Goal: Information Seeking & Learning: Learn about a topic

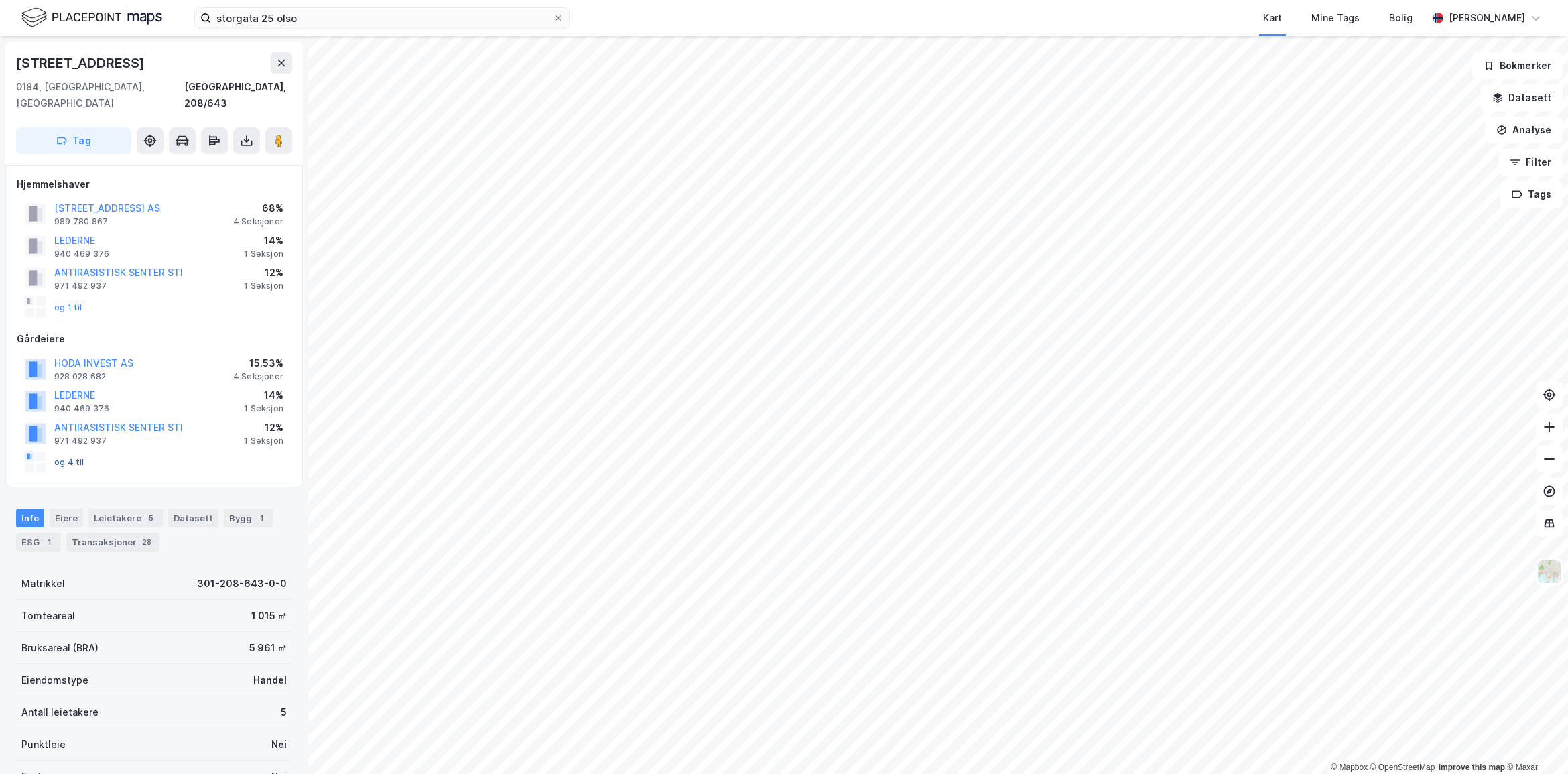
click at [0, 0] on button "og 4 til" at bounding box center [0, 0] width 0 height 0
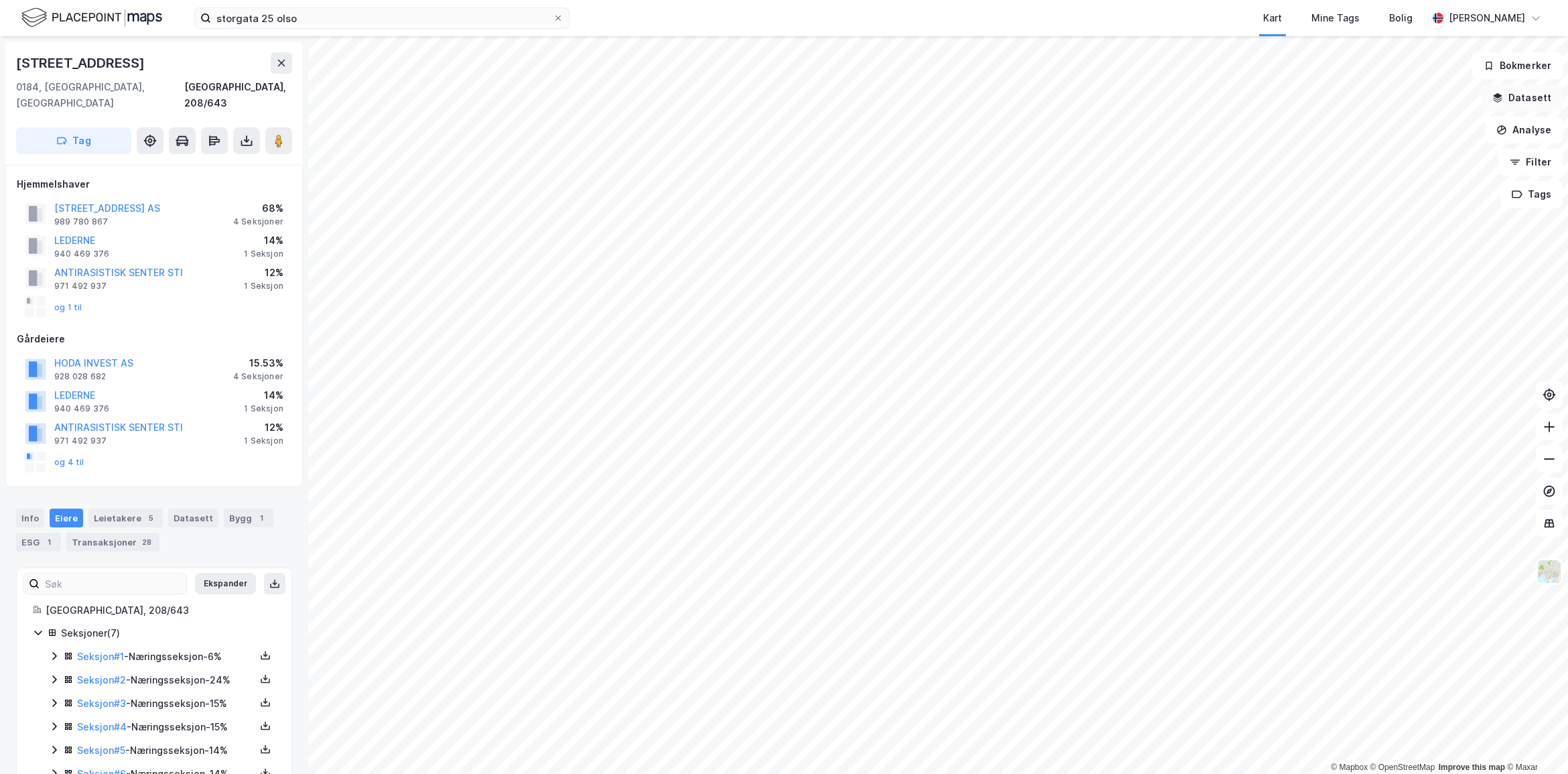
click at [1522, 98] on button "Datasett" at bounding box center [1522, 98] width 82 height 26
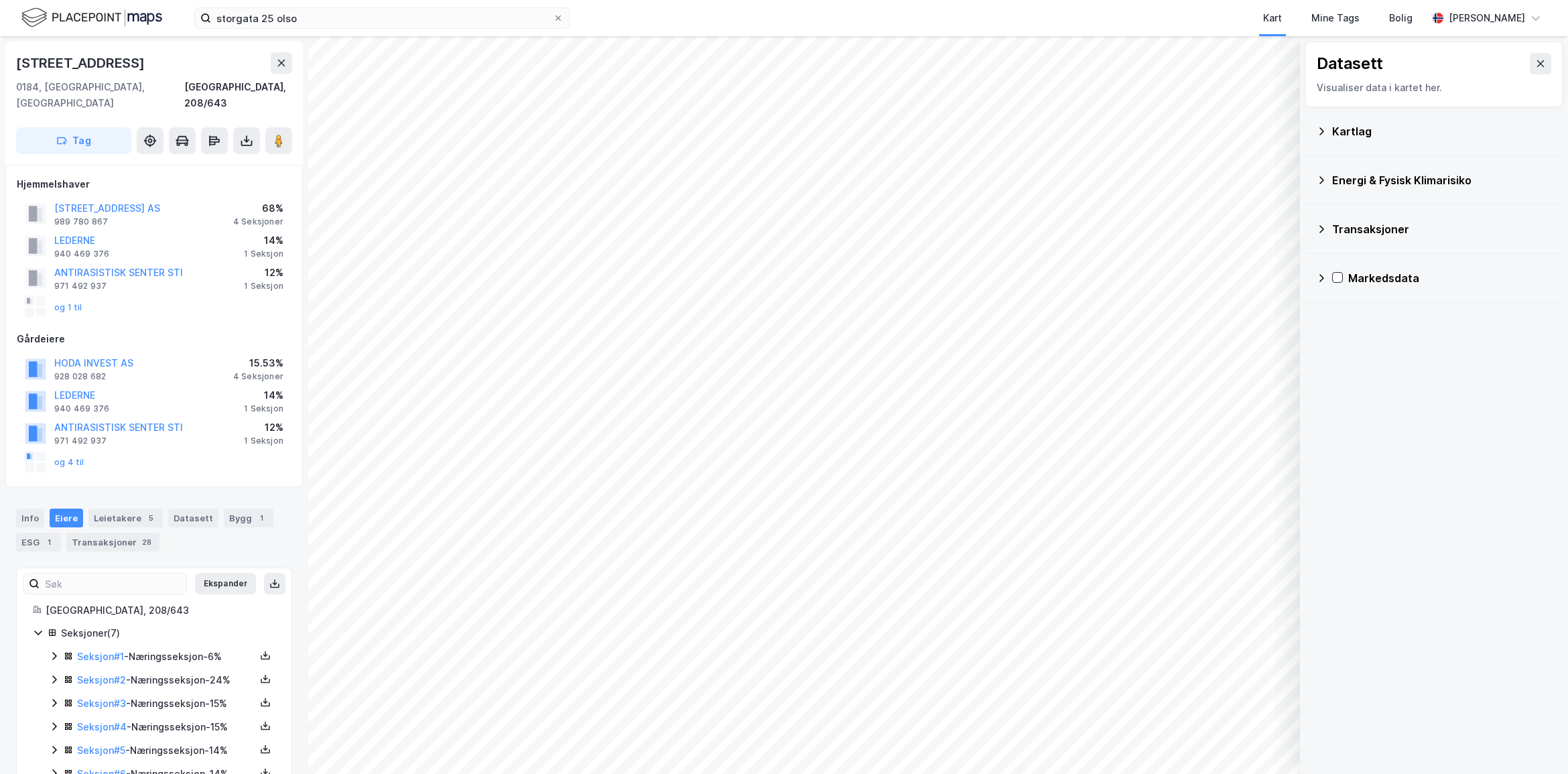
click at [1345, 118] on div "Kartlag" at bounding box center [1433, 130] width 236 height 32
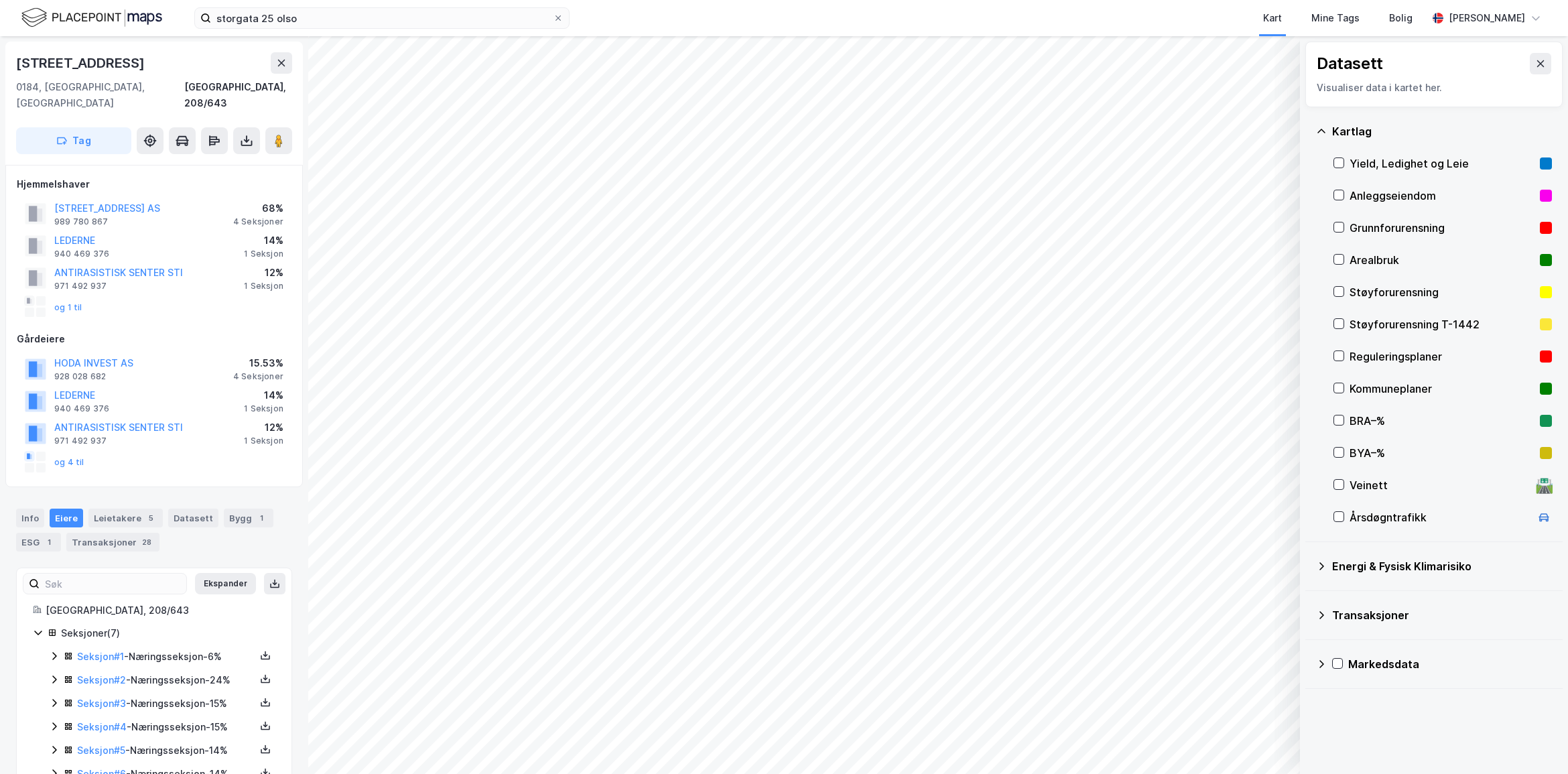
click at [1355, 163] on div "Yield, Ledighet og Leie" at bounding box center [1441, 163] width 185 height 16
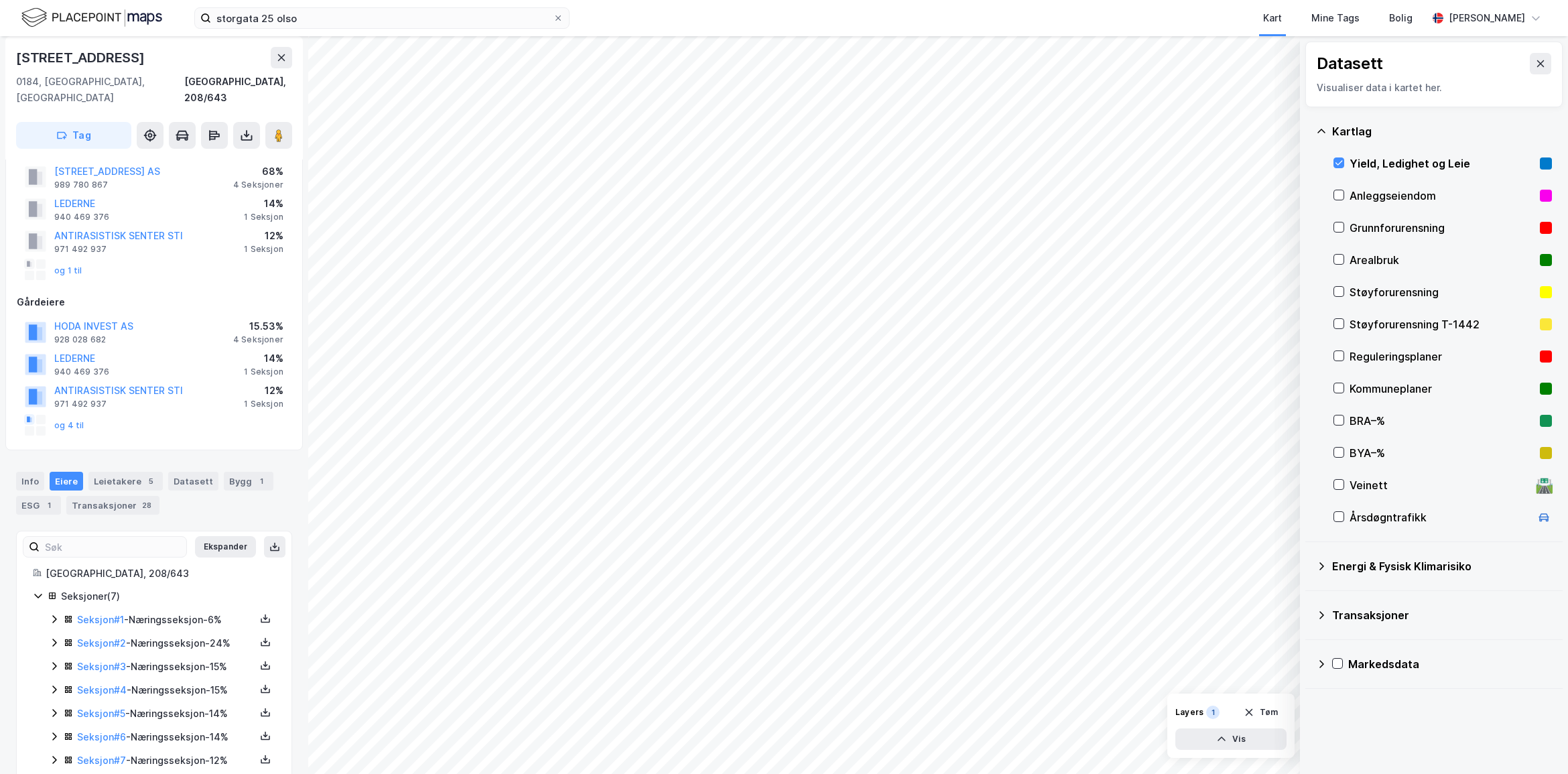
scroll to position [54, 0]
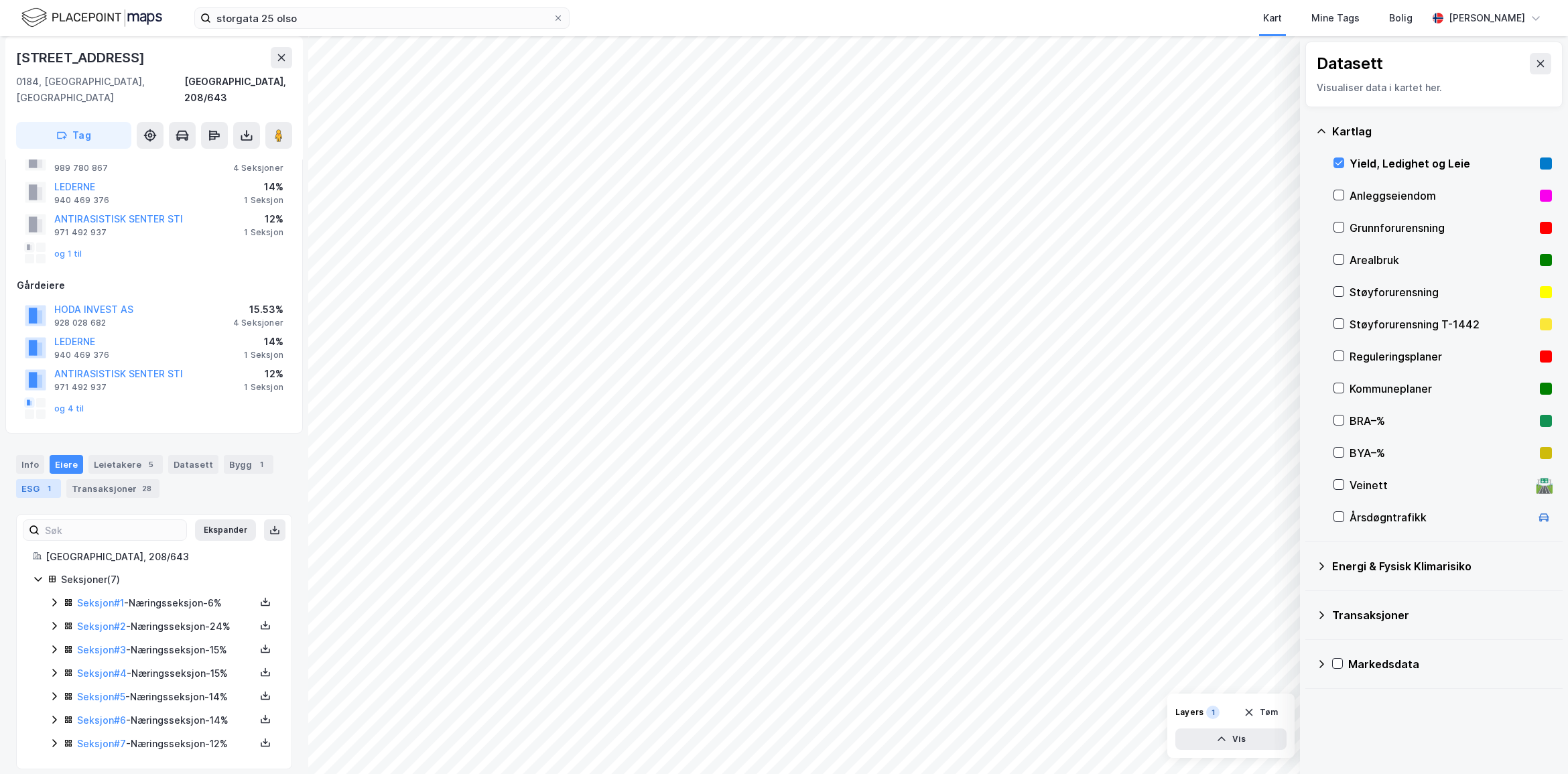
click at [39, 479] on div "ESG 1" at bounding box center [38, 488] width 45 height 19
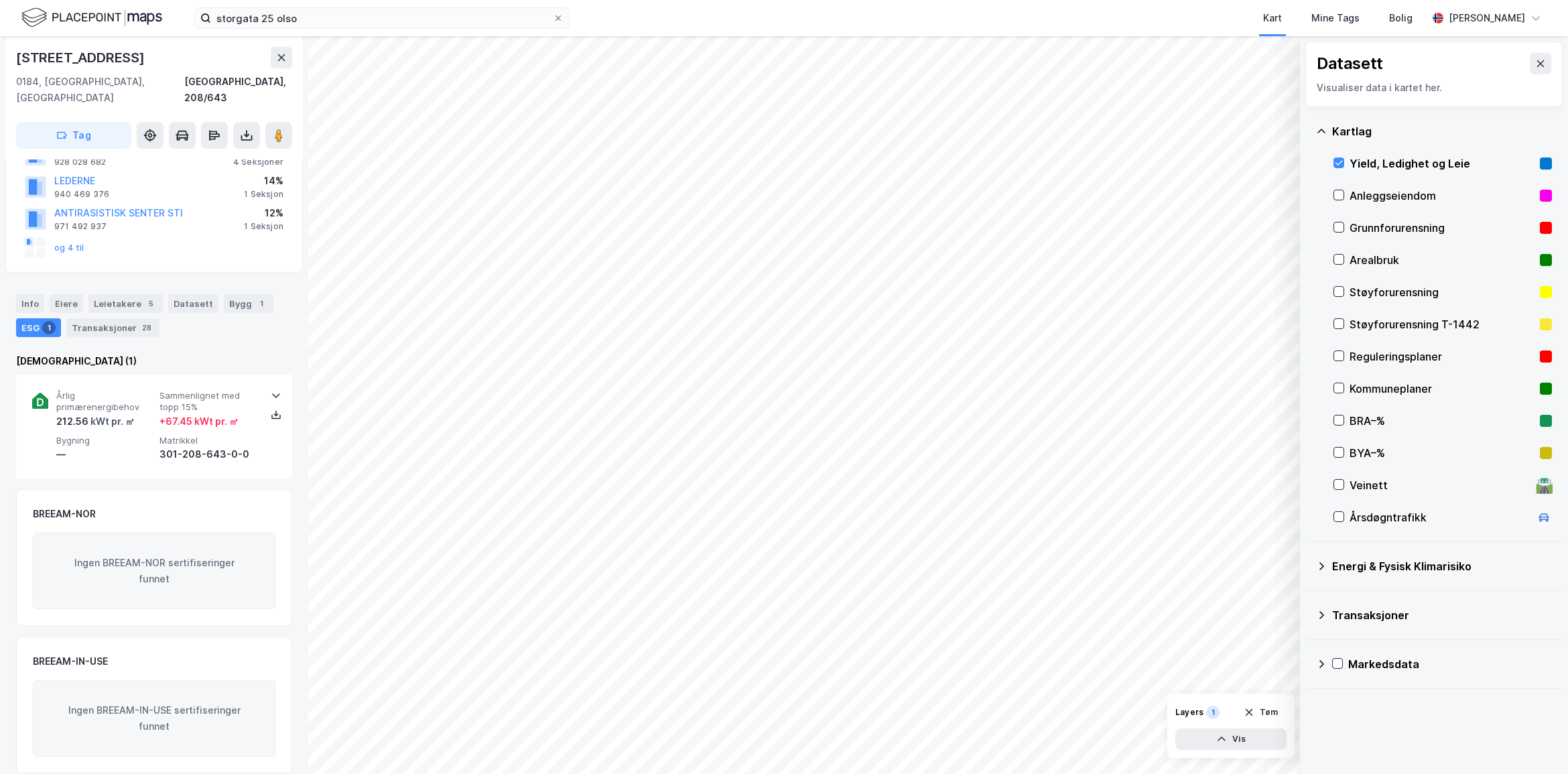
scroll to position [215, 0]
click at [20, 294] on div "Info" at bounding box center [30, 303] width 28 height 19
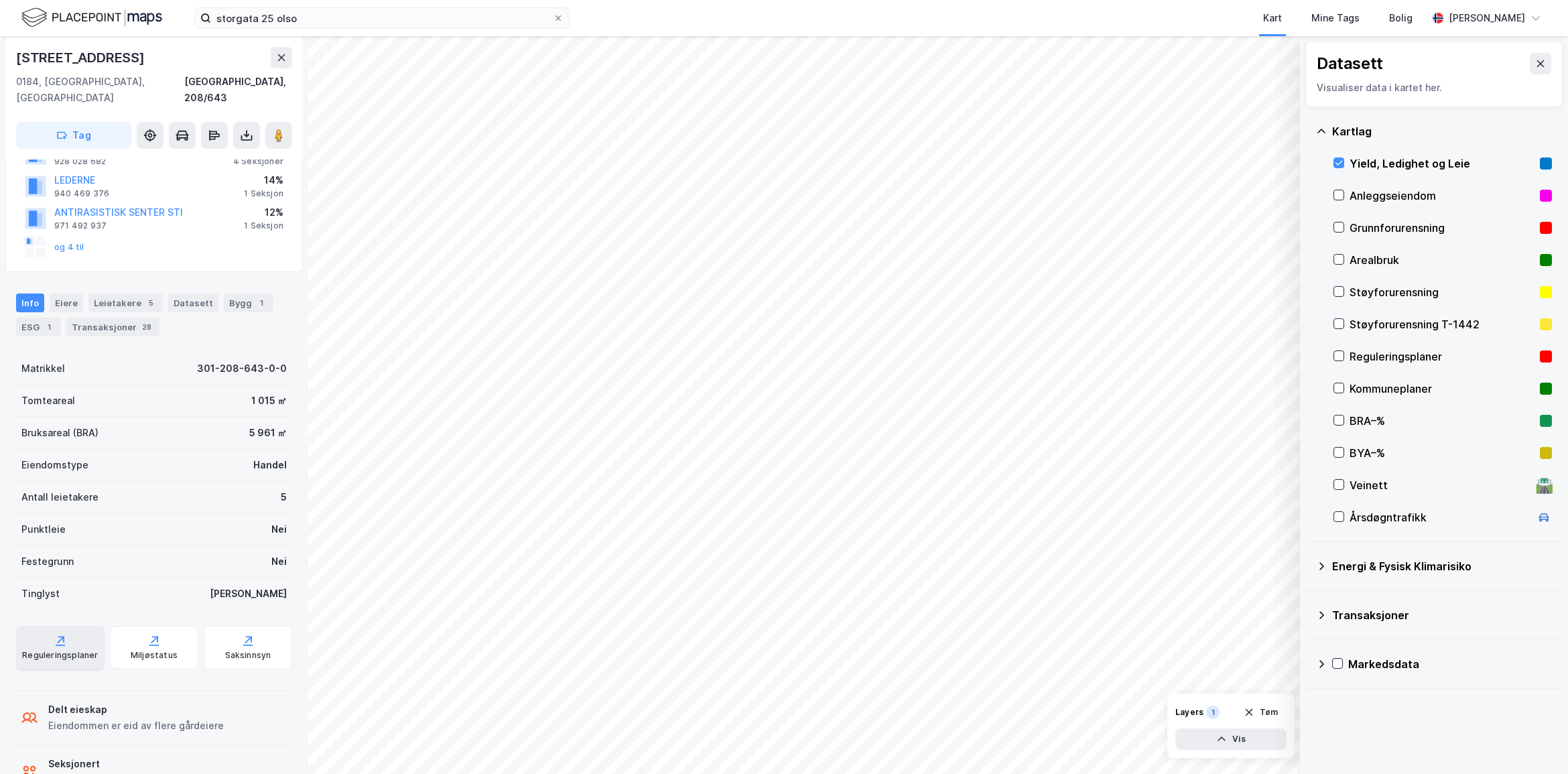
drag, startPoint x: 48, startPoint y: 628, endPoint x: 52, endPoint y: 635, distance: 8.1
click at [52, 650] on div "Reguleringsplaner" at bounding box center [59, 655] width 76 height 11
click at [1374, 356] on div "Reguleringsplaner" at bounding box center [1441, 356] width 185 height 16
click at [1338, 162] on icon at bounding box center [1338, 162] width 9 height 9
click at [139, 650] on div "Miljøstatus" at bounding box center [153, 655] width 46 height 11
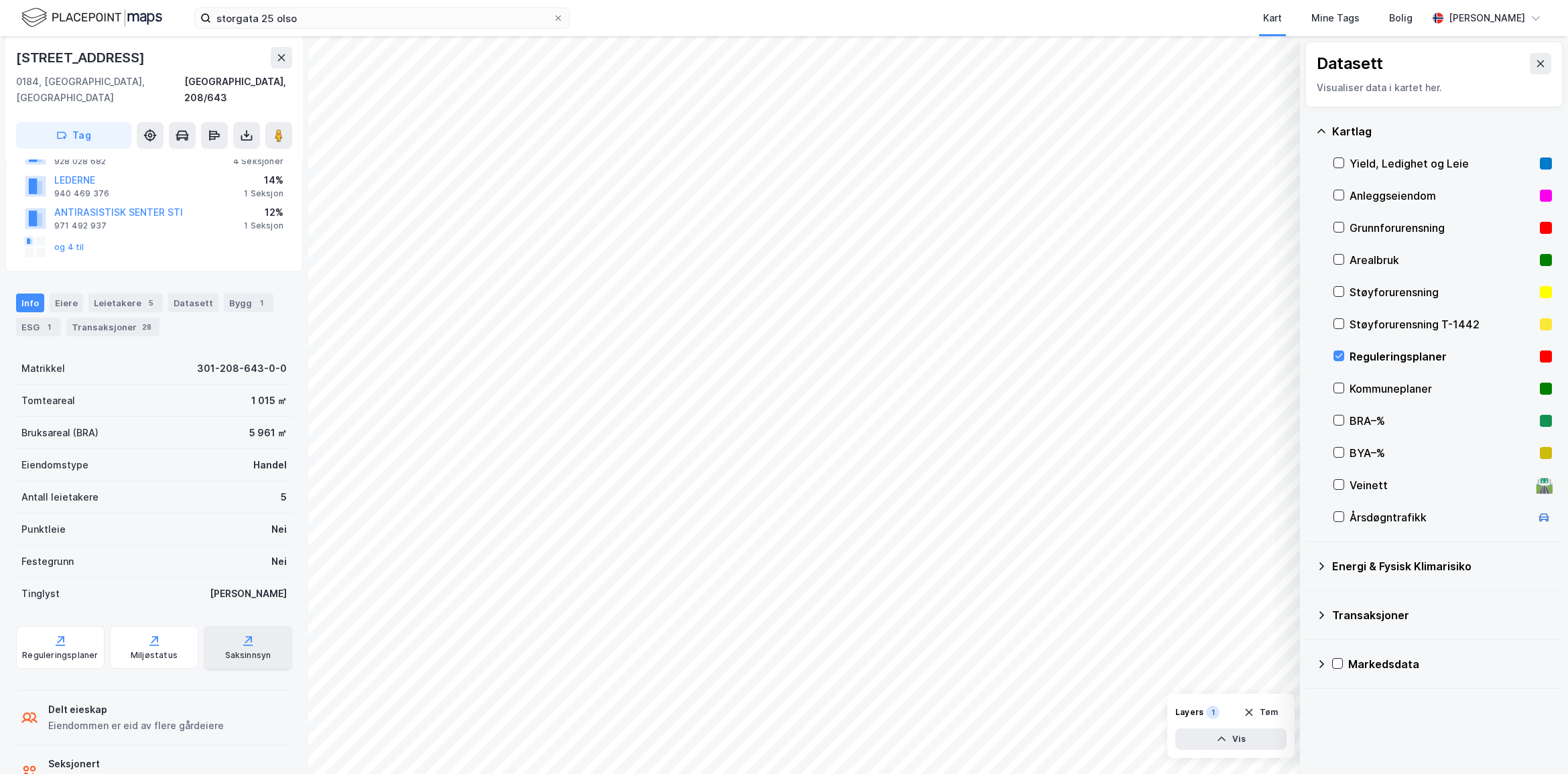
click at [238, 650] on div "Saksinnsyn" at bounding box center [248, 655] width 46 height 11
click at [1340, 164] on icon at bounding box center [1338, 162] width 9 height 9
click at [1341, 357] on icon at bounding box center [1338, 356] width 9 height 9
click at [78, 294] on div "Eiere" at bounding box center [66, 303] width 34 height 19
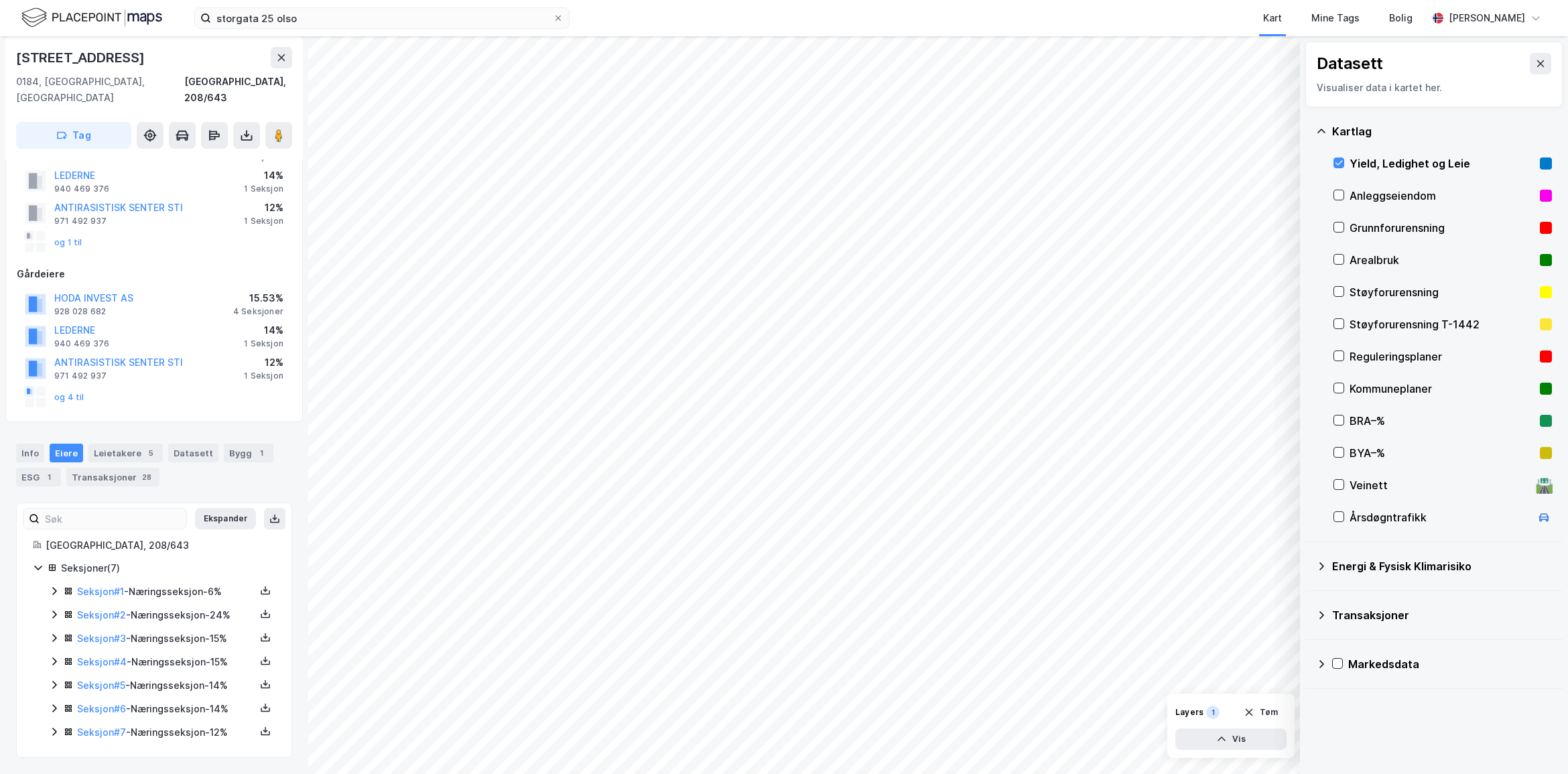
scroll to position [54, 0]
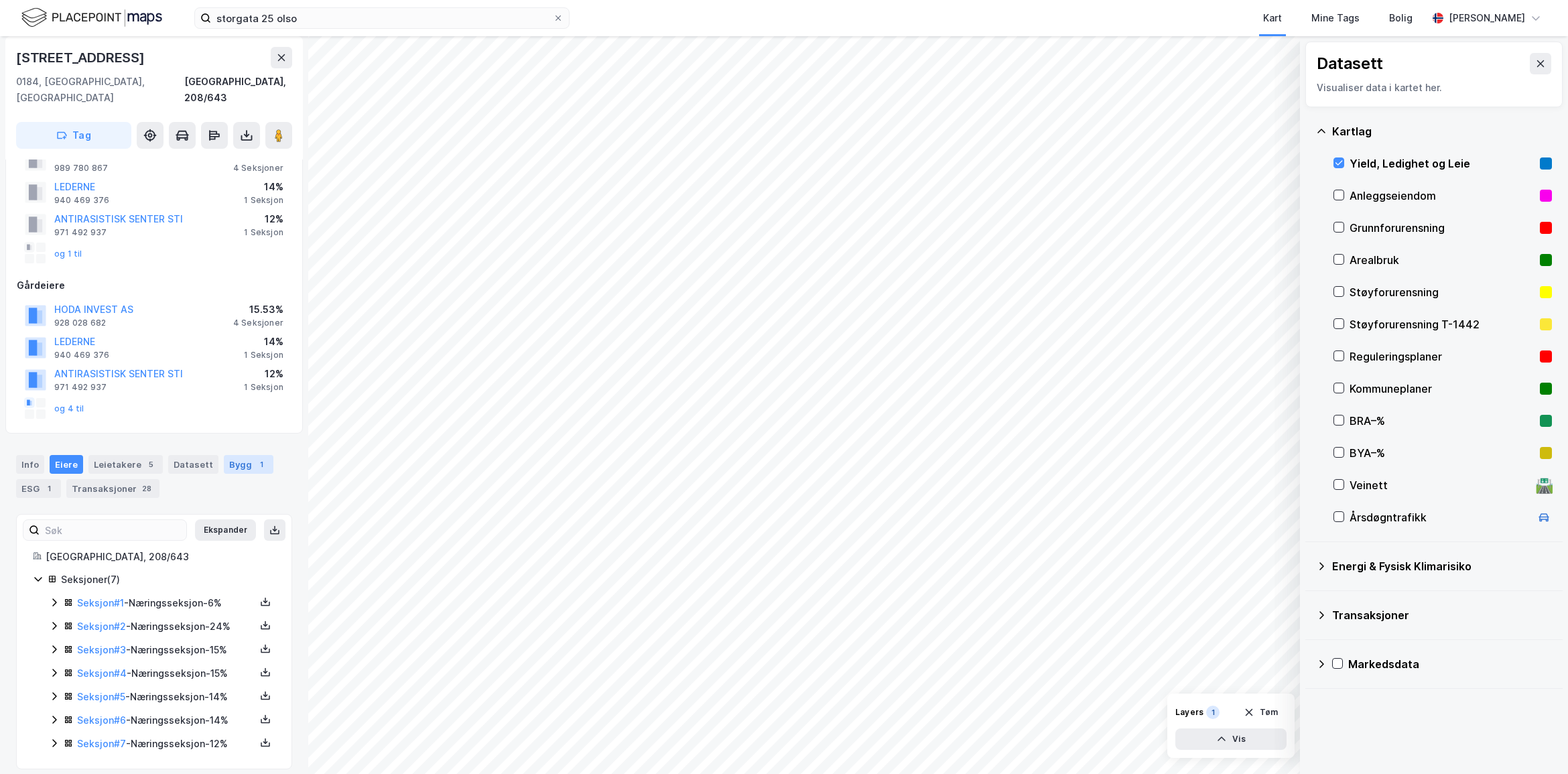
click at [226, 455] on div "Bygg 1" at bounding box center [248, 464] width 49 height 19
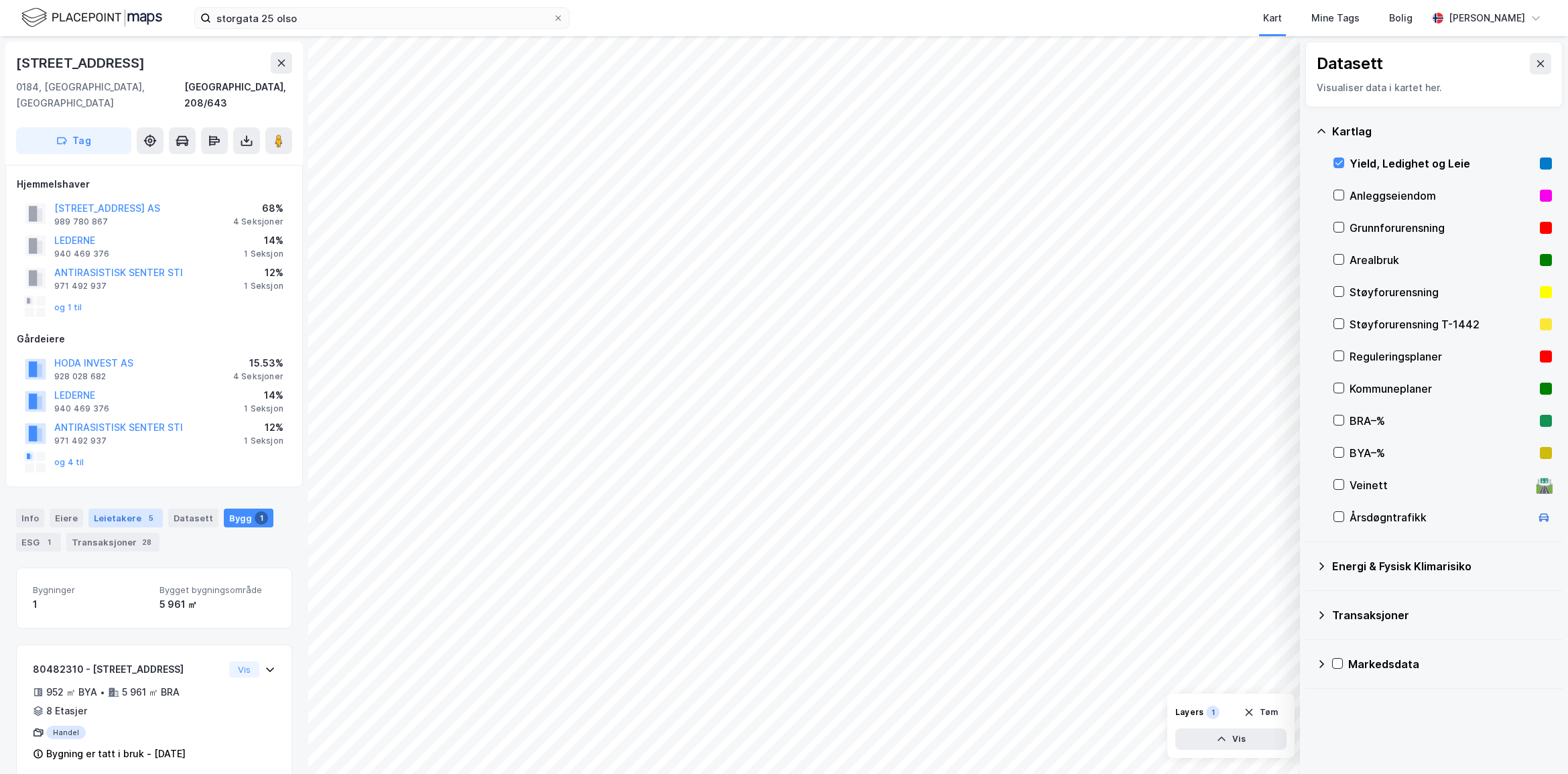
click at [111, 509] on div "Leietakere 5" at bounding box center [126, 518] width 75 height 19
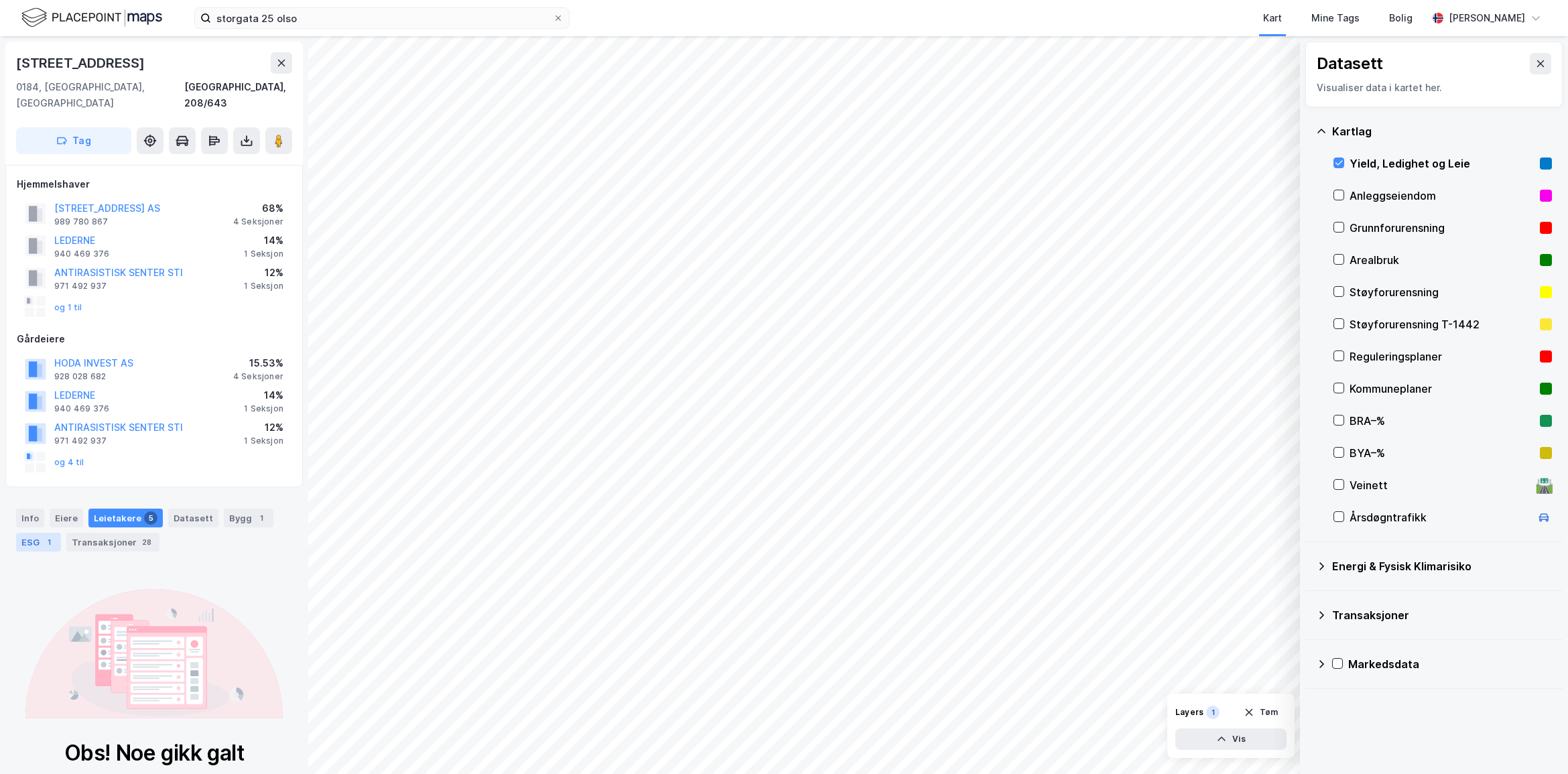
click at [22, 532] on div "ESG 1" at bounding box center [38, 542] width 45 height 19
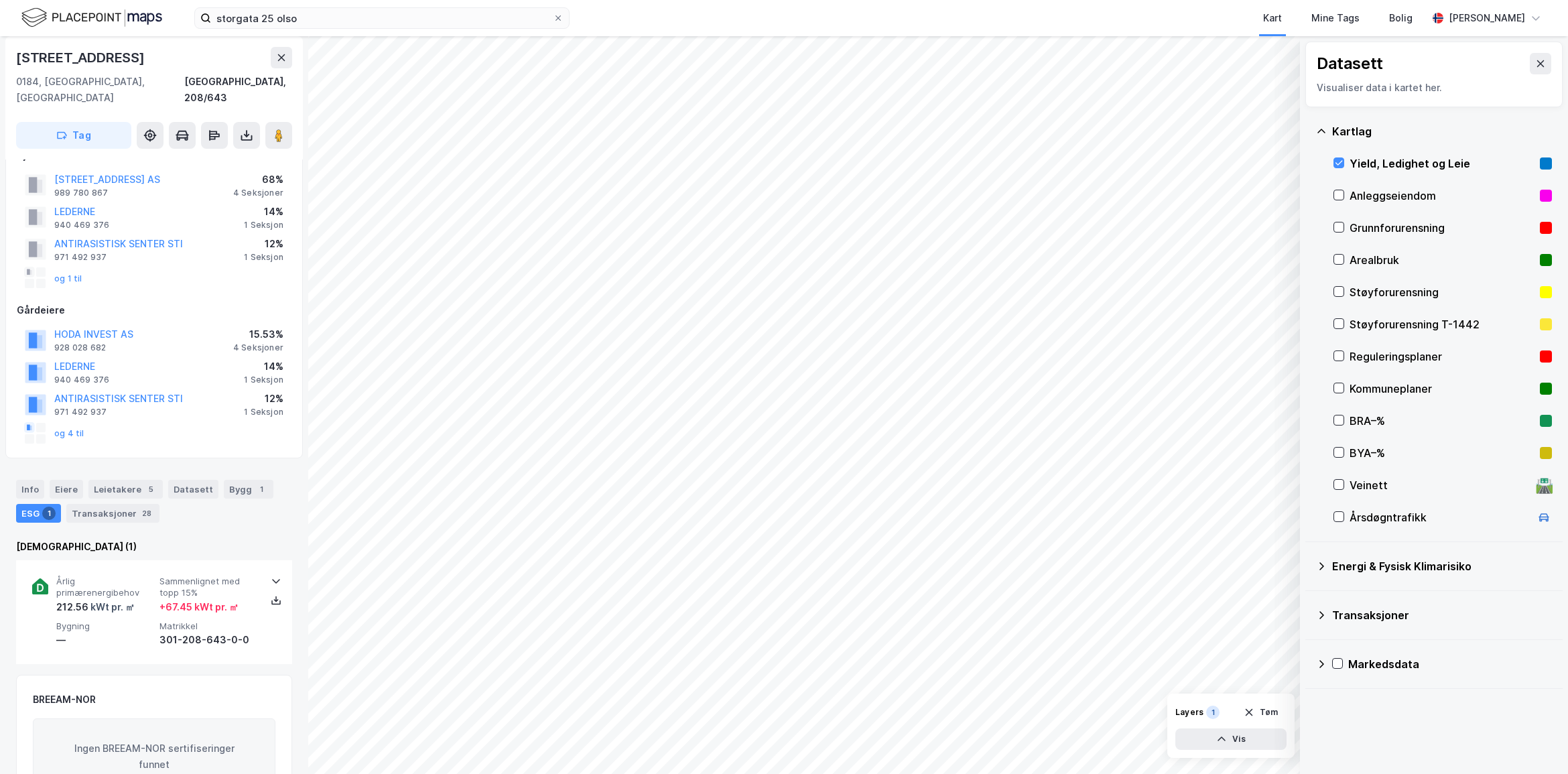
scroll to position [125, 0]
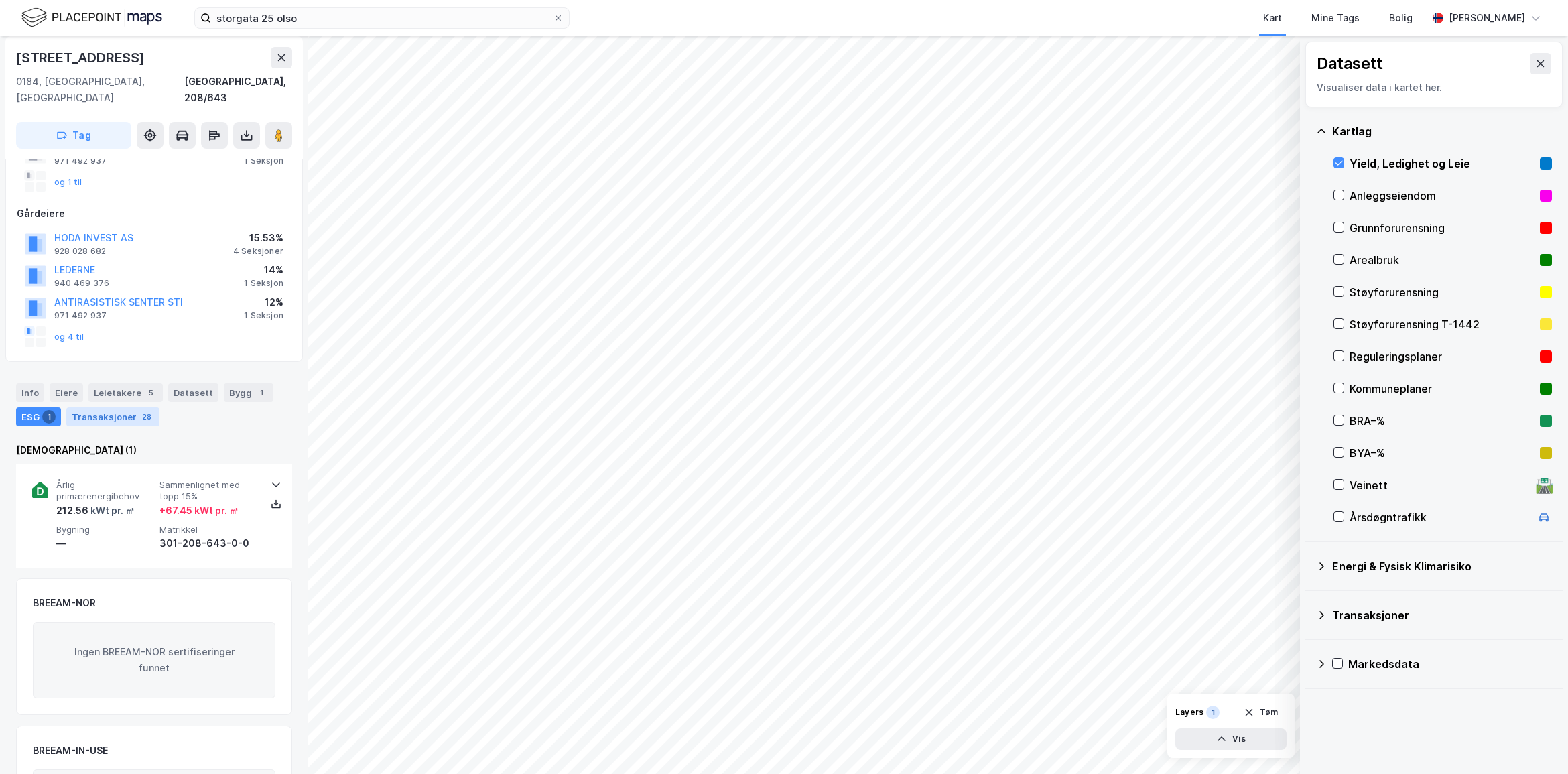
click at [109, 408] on div "Transaksjoner 28" at bounding box center [113, 417] width 93 height 19
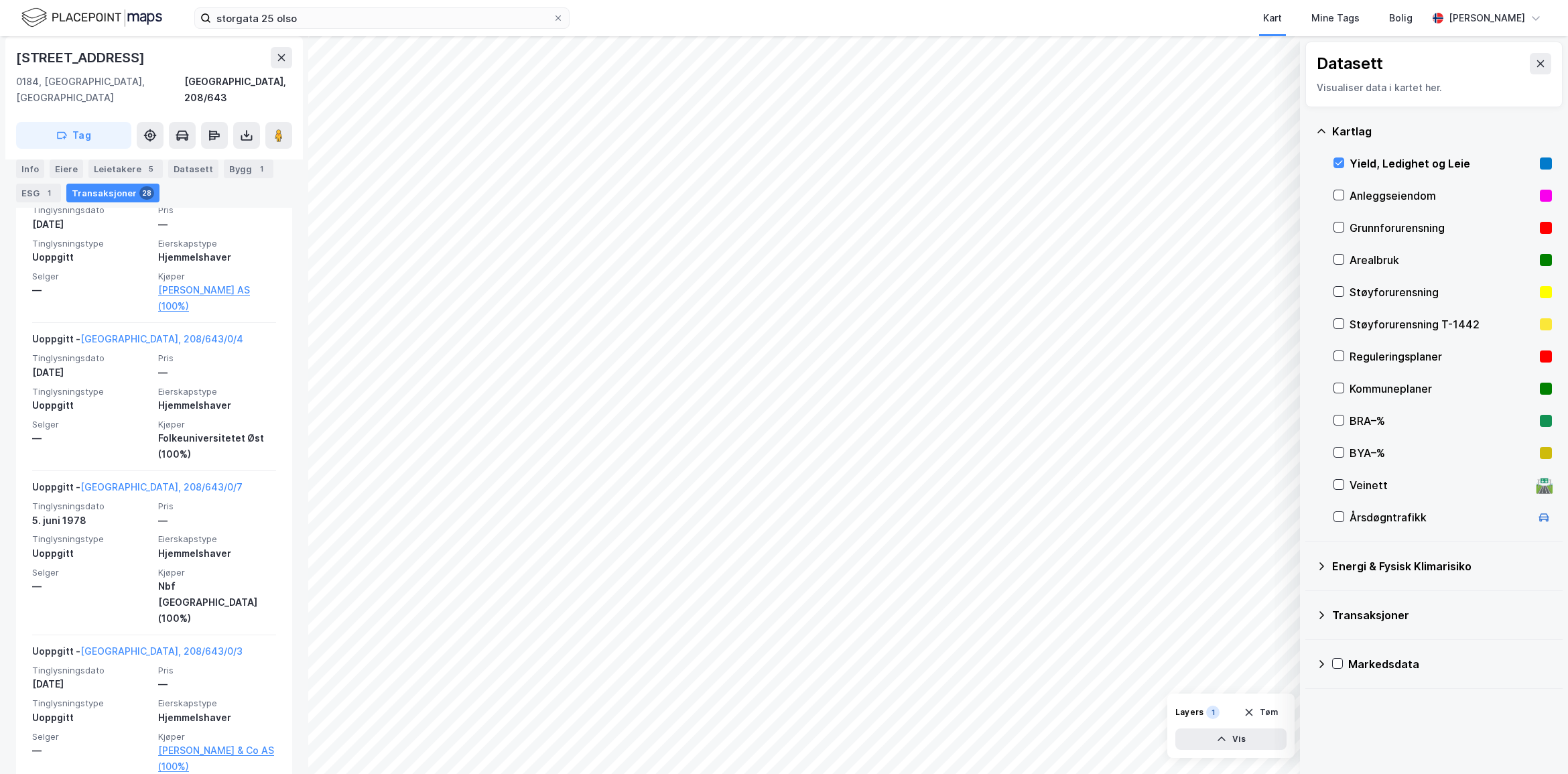
scroll to position [4576, 0]
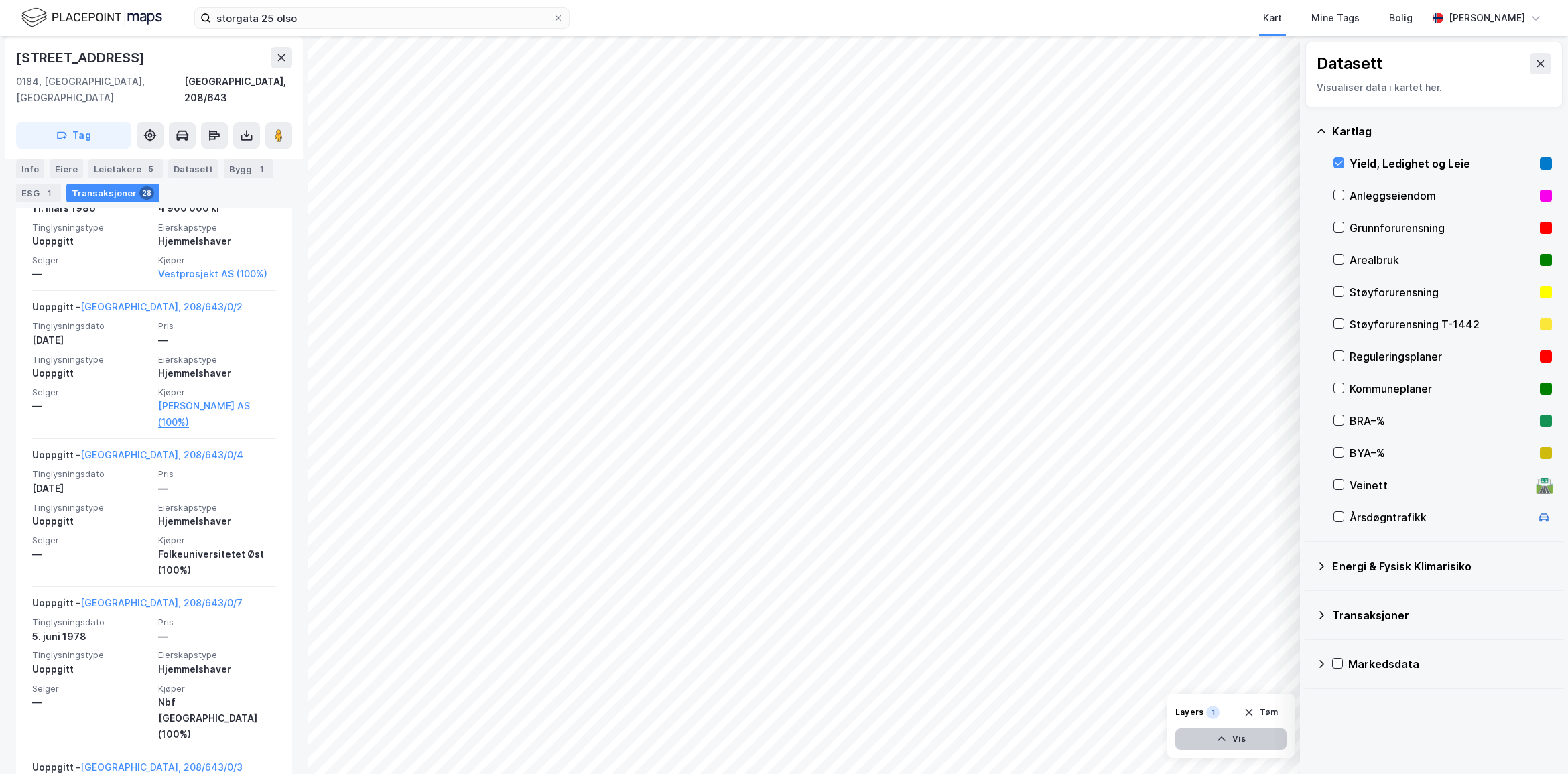
click at [1238, 738] on button "Vis" at bounding box center [1231, 739] width 111 height 22
